Goal: Information Seeking & Learning: Check status

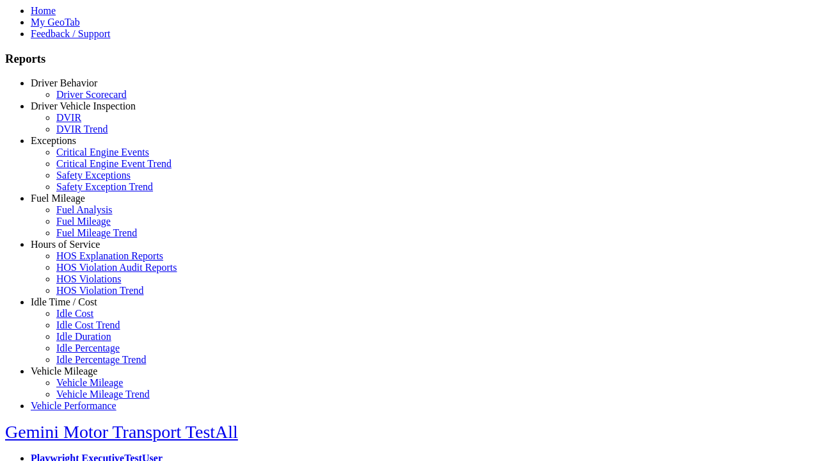
click at [74, 250] on link "Hours of Service" at bounding box center [65, 244] width 69 height 11
click at [83, 261] on link "HOS Explanation Reports" at bounding box center [109, 255] width 107 height 11
type input "**********"
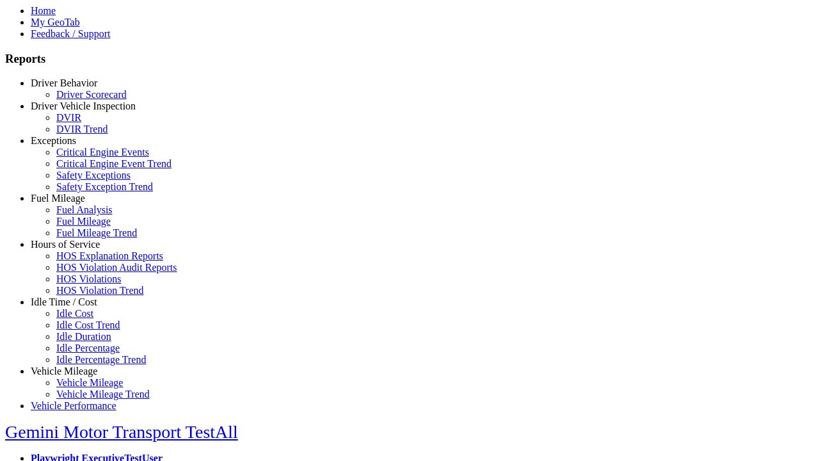
type input "*********"
